Goal: Register for event/course

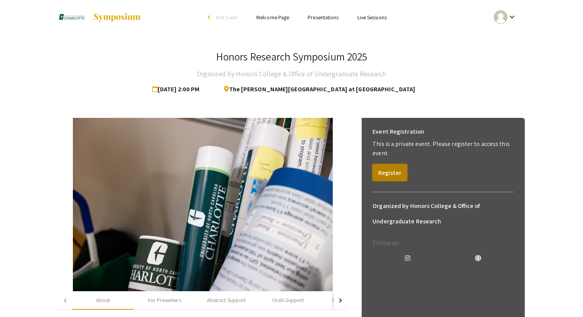
click at [389, 172] on button "Register" at bounding box center [389, 172] width 35 height 17
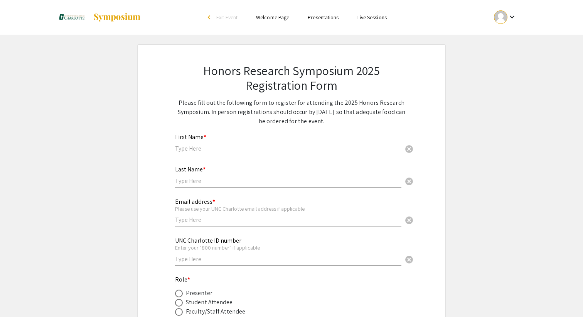
click at [257, 141] on div "First Name * cancel" at bounding box center [288, 140] width 226 height 29
type input "Aryan"
click at [225, 184] on input "text" at bounding box center [288, 181] width 226 height 8
type input "Hira"
click at [217, 222] on input "text" at bounding box center [288, 220] width 226 height 8
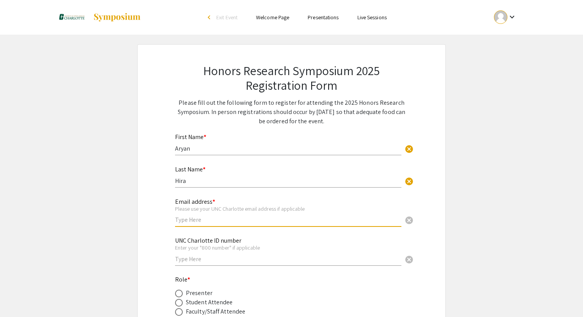
type input "[EMAIL_ADDRESS][DOMAIN_NAME]"
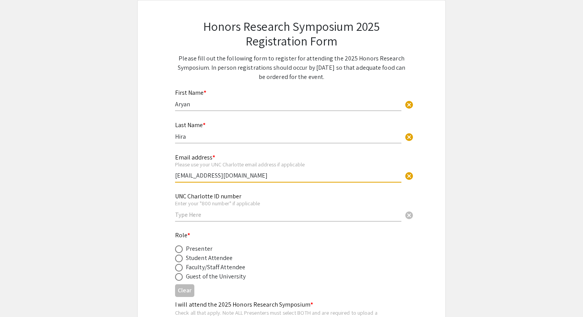
scroll to position [46, 0]
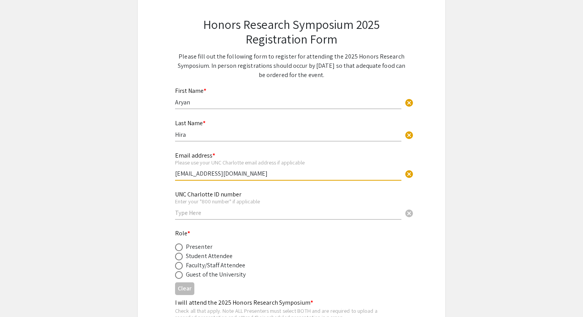
click at [227, 217] on input "text" at bounding box center [288, 213] width 226 height 8
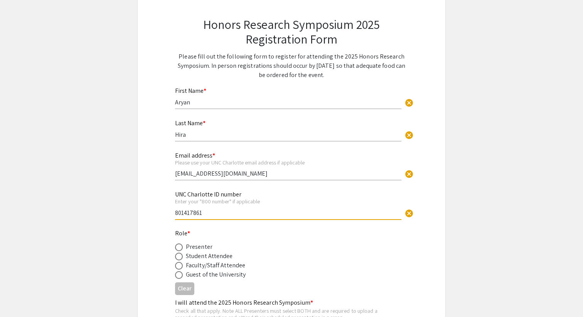
scroll to position [59, 0]
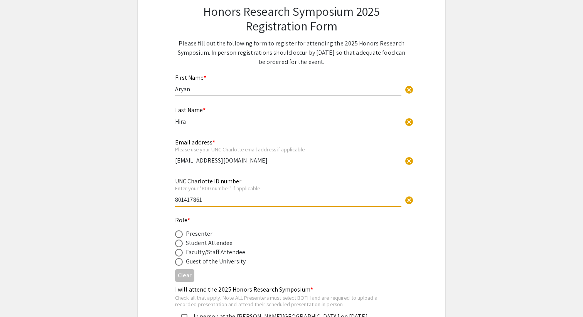
type input "801417861"
click at [179, 236] on span at bounding box center [179, 235] width 8 height 8
click at [179, 236] on input "radio" at bounding box center [179, 235] width 8 height 8
radio input "true"
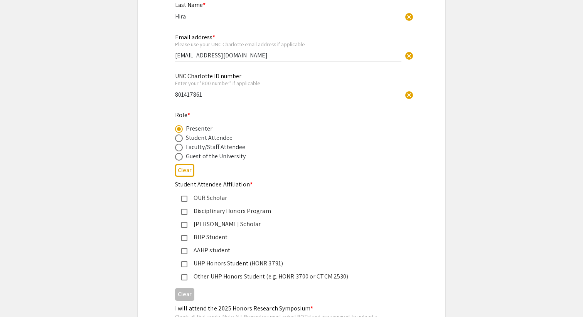
scroll to position [167, 0]
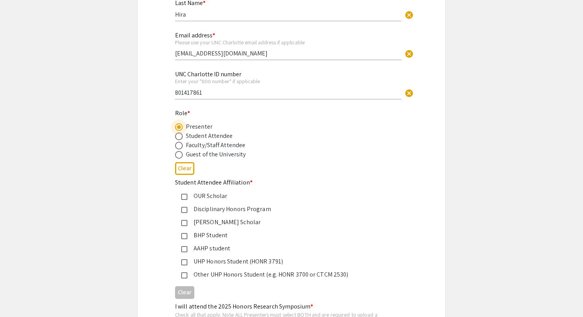
click at [187, 264] on mat-pseudo-checkbox at bounding box center [184, 262] width 6 height 6
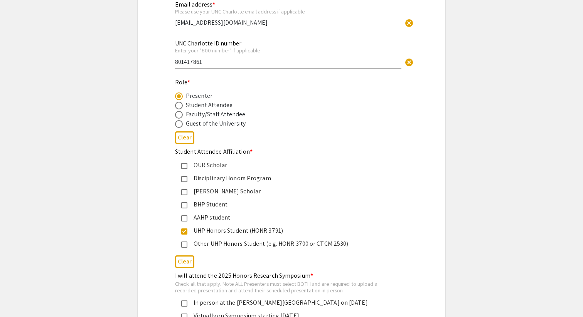
scroll to position [200, 0]
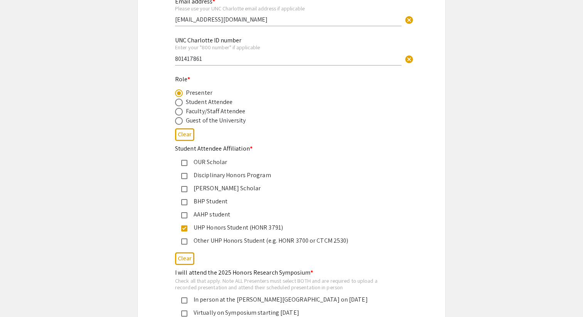
click at [189, 228] on div "UHP Honors Student (HONR 3791)" at bounding box center [288, 227] width 202 height 9
click at [187, 237] on div "Other UHP Honors Student (e.g. HONR 3700 or CTCM 2530)" at bounding box center [285, 240] width 221 height 9
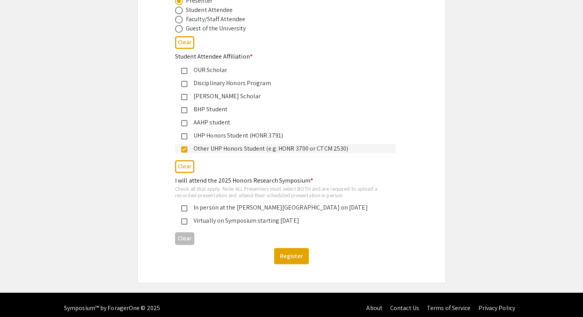
scroll to position [298, 0]
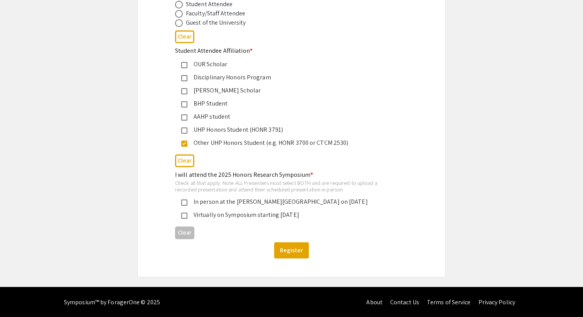
click at [184, 207] on div "In person at the [PERSON_NAME][GEOGRAPHIC_DATA] on [DATE]" at bounding box center [285, 201] width 221 height 9
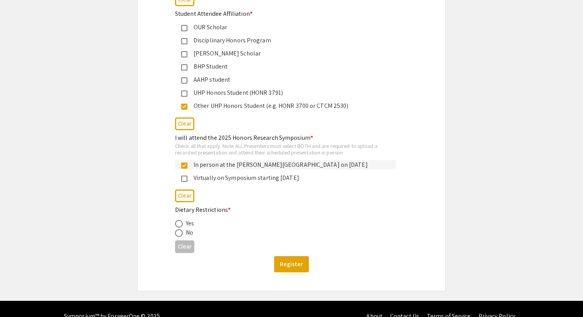
scroll to position [351, 0]
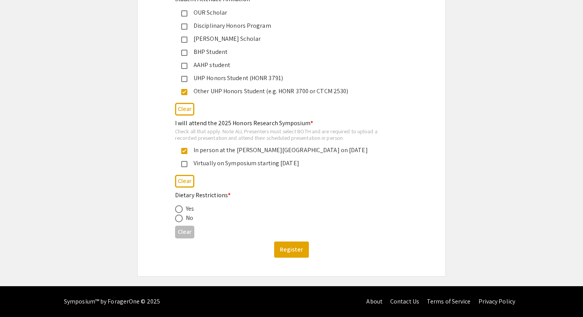
click at [179, 220] on span at bounding box center [179, 219] width 8 height 8
click at [179, 220] on input "radio" at bounding box center [179, 219] width 8 height 8
radio input "true"
click at [296, 249] on button "Register" at bounding box center [291, 250] width 35 height 16
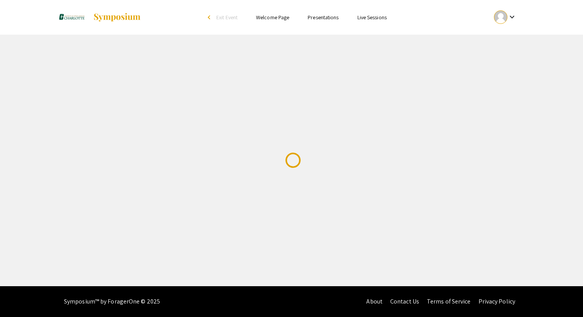
scroll to position [0, 0]
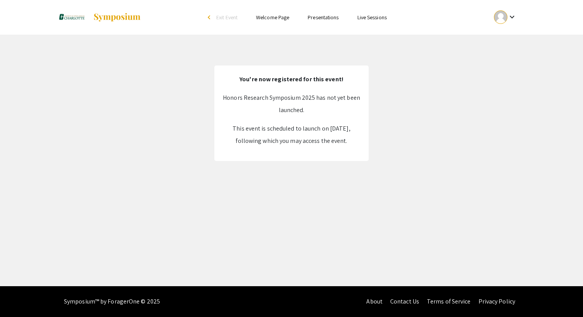
click at [515, 15] on mat-icon "keyboard_arrow_down" at bounding box center [511, 16] width 9 height 9
click at [508, 39] on button "My Account" at bounding box center [509, 38] width 47 height 19
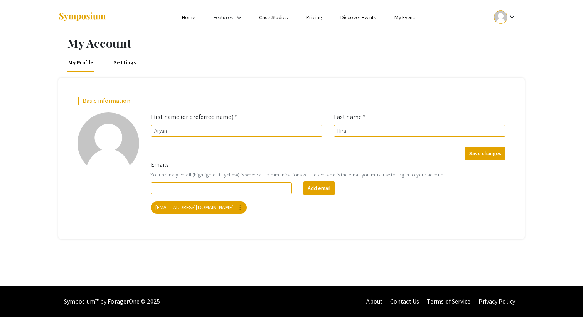
click at [351, 22] on ul "Skip navigation Home Features keyboard_arrow_down Case Studies Pricing Discover…" at bounding box center [291, 17] width 154 height 35
click at [394, 22] on li "My Events" at bounding box center [405, 17] width 40 height 9
click at [402, 22] on li "My Events" at bounding box center [405, 17] width 40 height 9
click at [407, 13] on li "My Events" at bounding box center [405, 17] width 40 height 9
click at [406, 19] on link "My Events" at bounding box center [405, 17] width 22 height 7
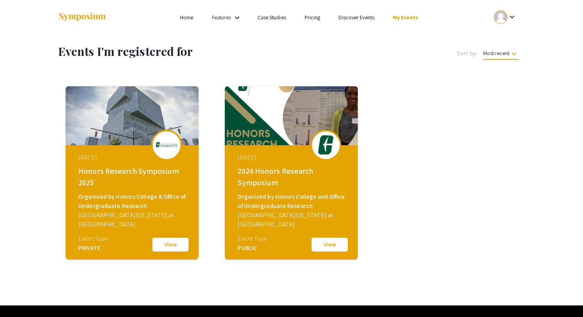
click at [185, 241] on button "View" at bounding box center [170, 245] width 39 height 16
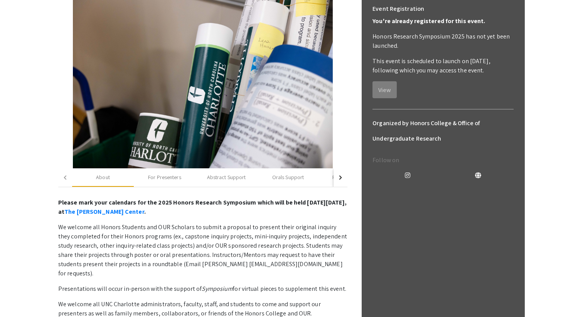
scroll to position [124, 0]
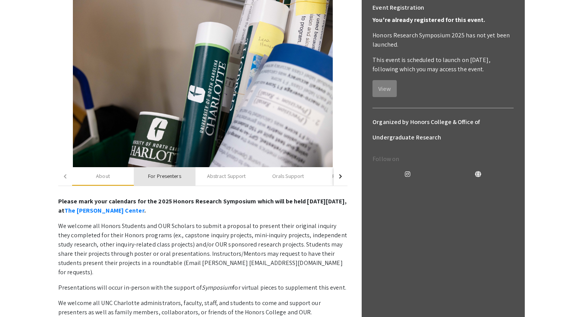
click at [173, 179] on div "For Presenters" at bounding box center [164, 176] width 33 height 8
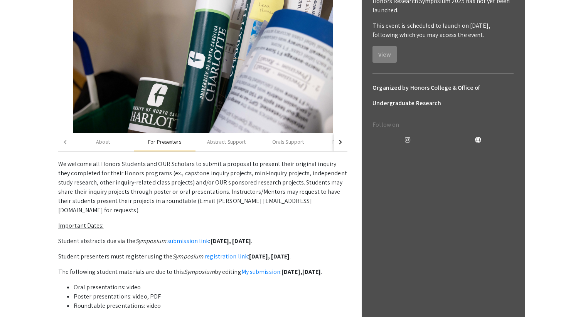
scroll to position [0, 0]
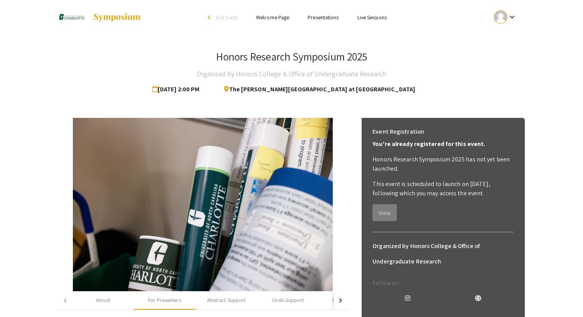
click at [281, 17] on link "Welcome Page" at bounding box center [272, 17] width 33 height 7
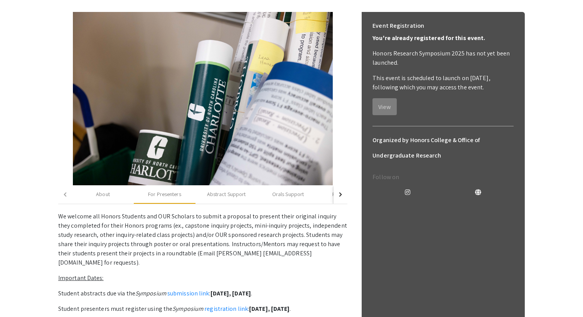
scroll to position [107, 0]
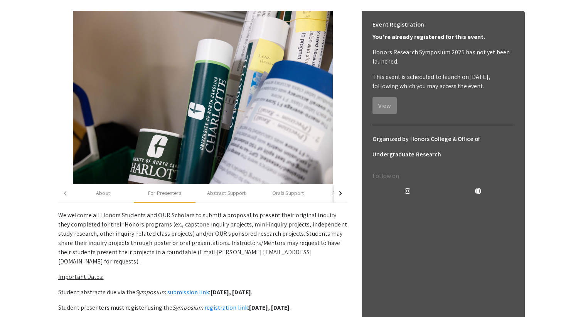
click at [342, 195] on button "button" at bounding box center [340, 193] width 14 height 19
click at [121, 196] on div "Abstract Support" at bounding box center [139, 193] width 39 height 8
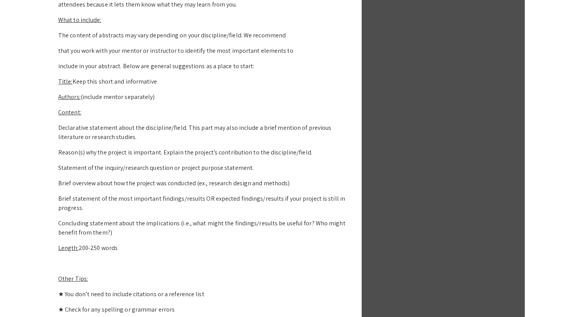
scroll to position [408, 0]
